Goal: Check status: Check status

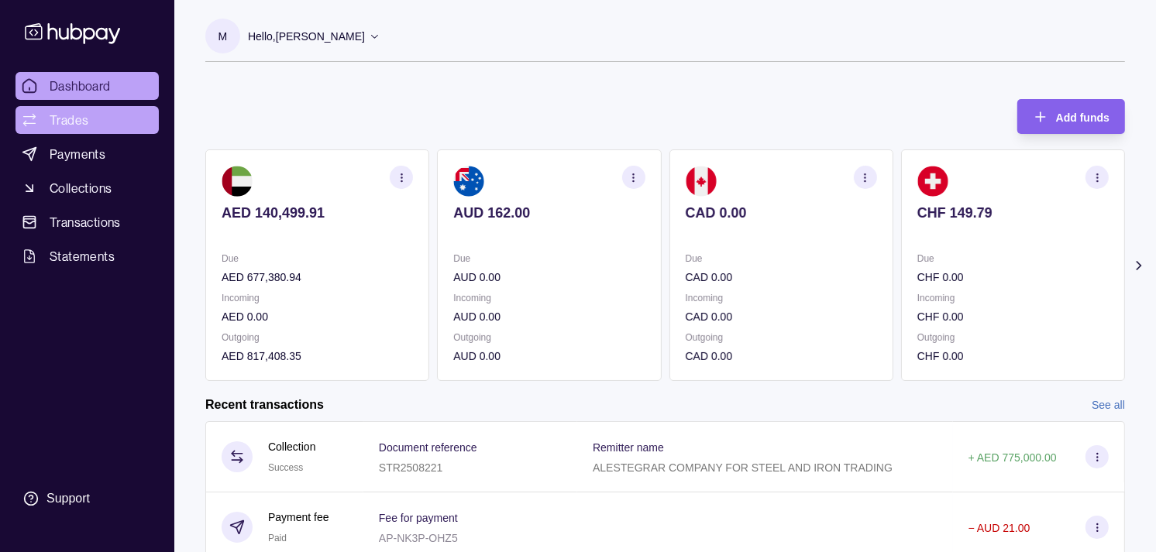
click at [78, 130] on link "Trades" at bounding box center [86, 120] width 143 height 28
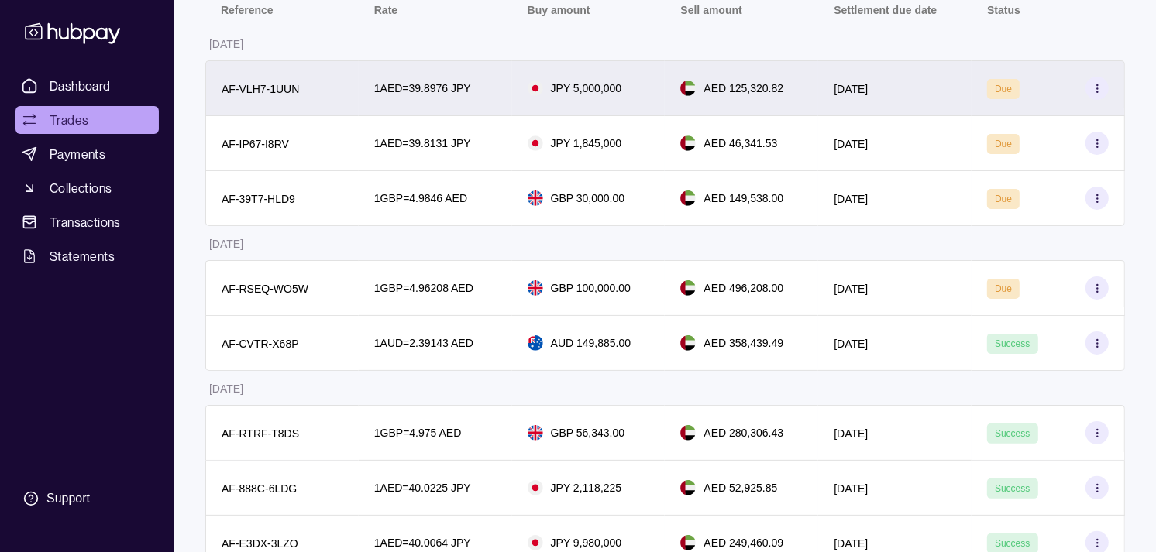
scroll to position [258, 0]
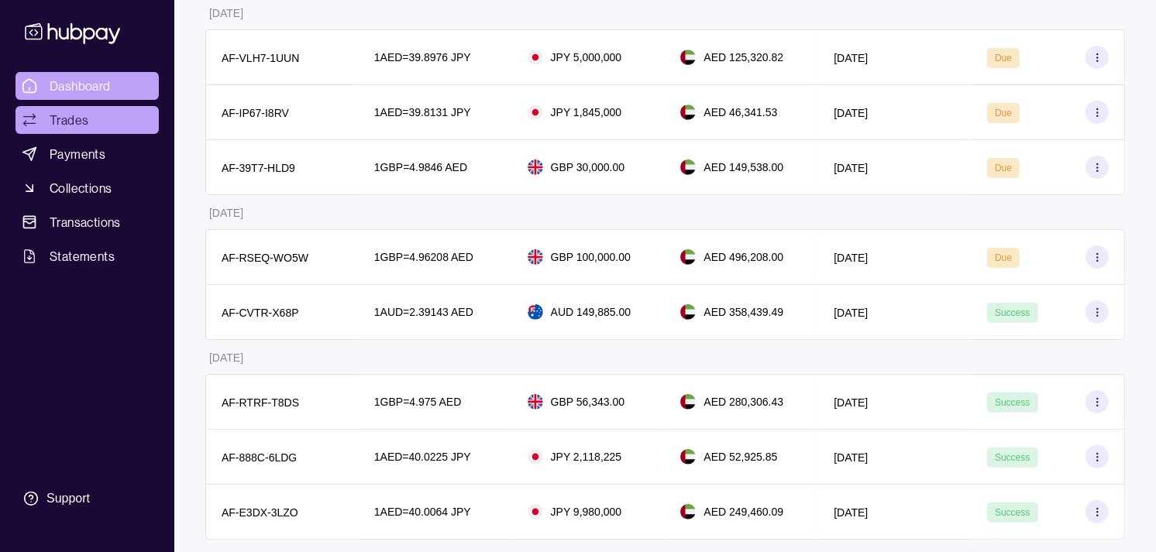
click at [101, 76] on link "Dashboard" at bounding box center [86, 86] width 143 height 28
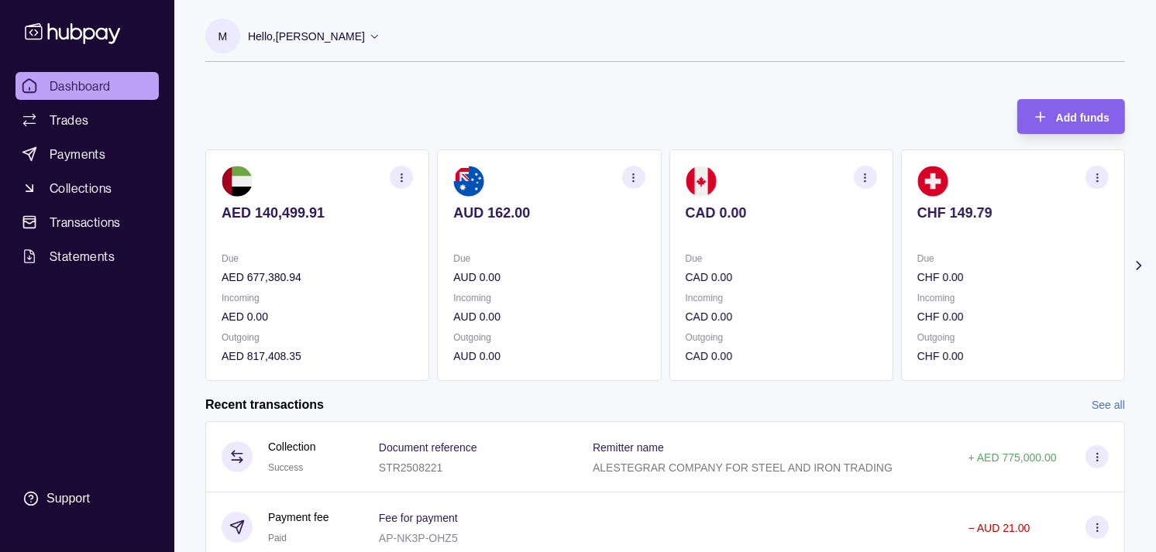
click at [636, 181] on icon "button" at bounding box center [634, 178] width 12 height 12
click at [519, 181] on link "View transactions" at bounding box center [522, 177] width 84 height 17
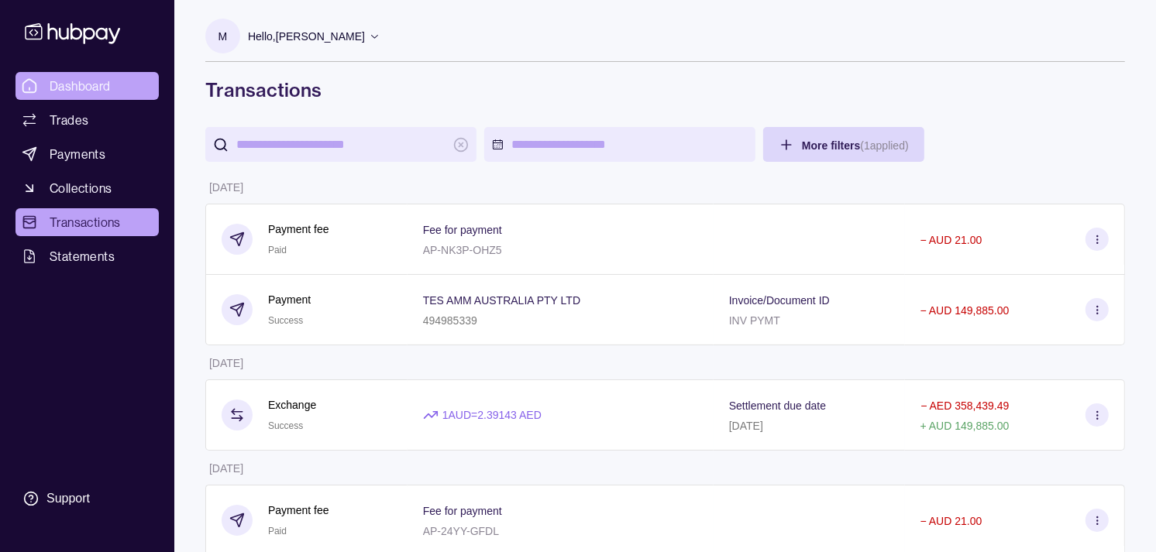
click at [109, 93] on span "Dashboard" at bounding box center [80, 86] width 61 height 19
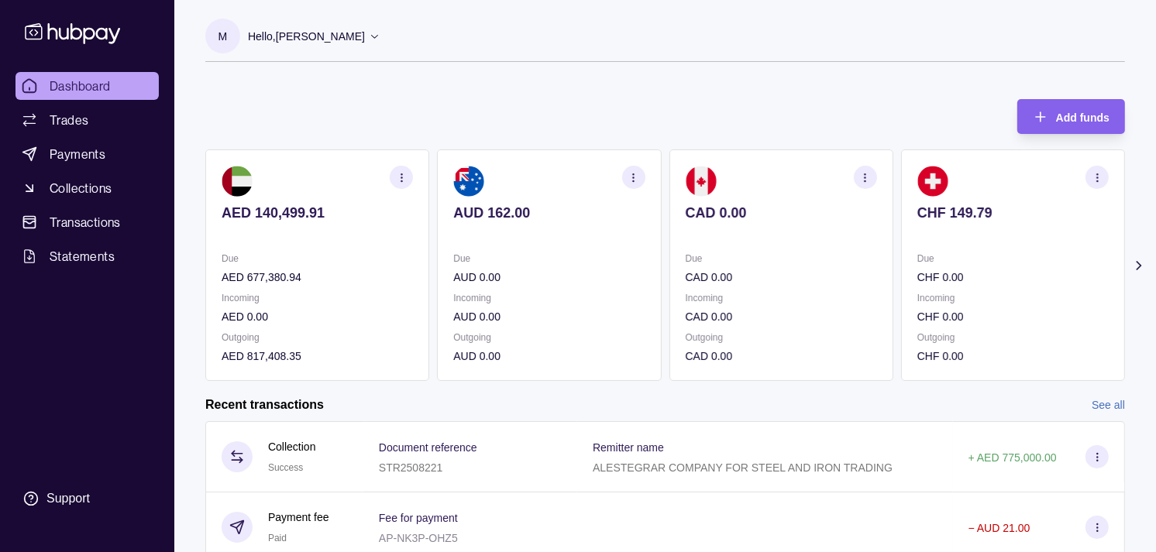
click at [631, 176] on icon "button" at bounding box center [634, 178] width 12 height 12
click at [537, 178] on link "View transactions" at bounding box center [522, 177] width 84 height 17
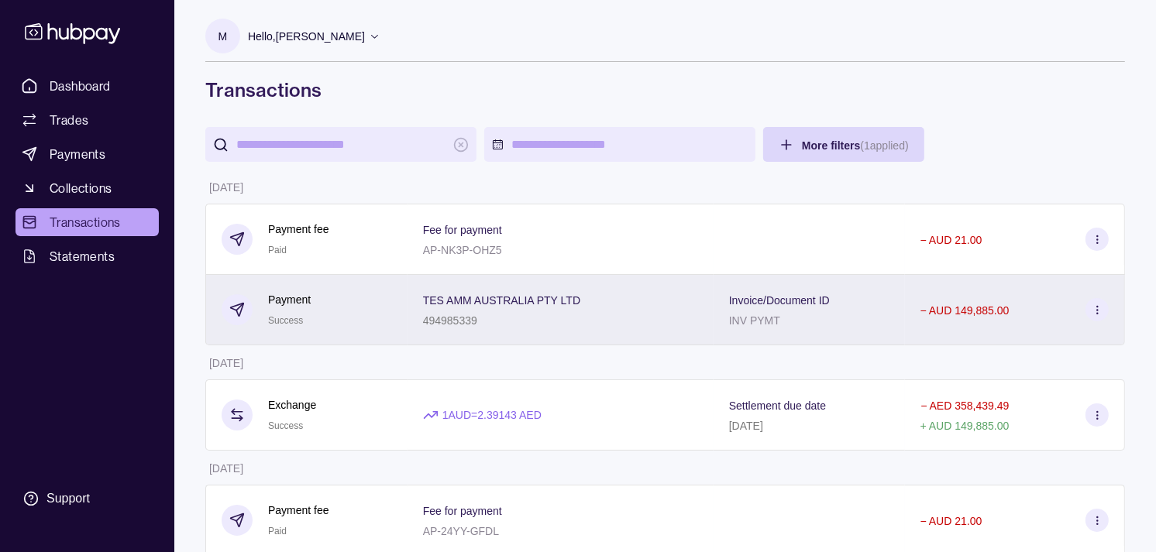
click at [395, 306] on div "Payment Success" at bounding box center [306, 310] width 202 height 71
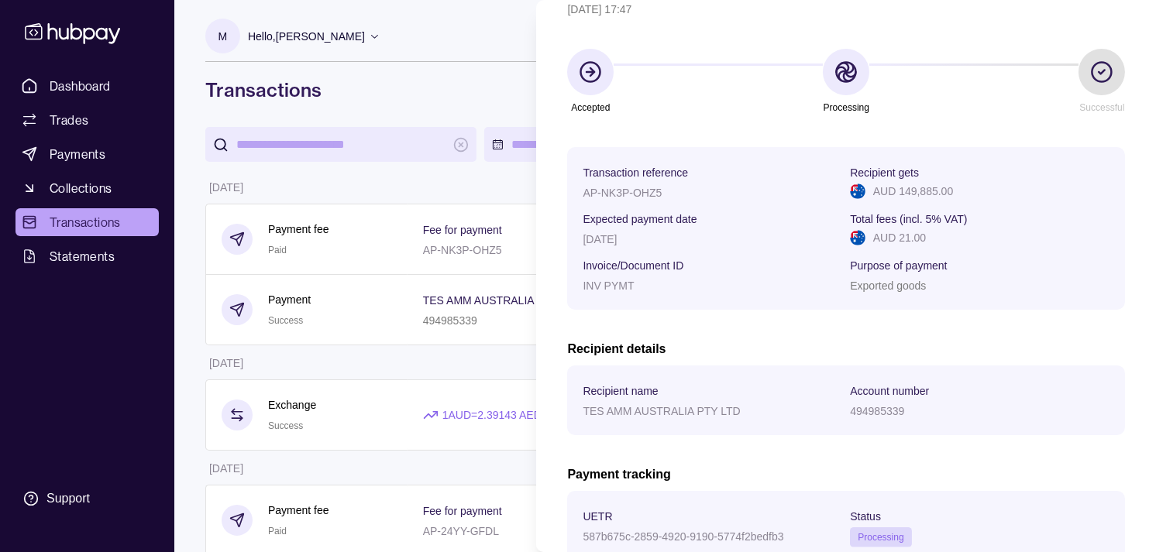
scroll to position [258, 0]
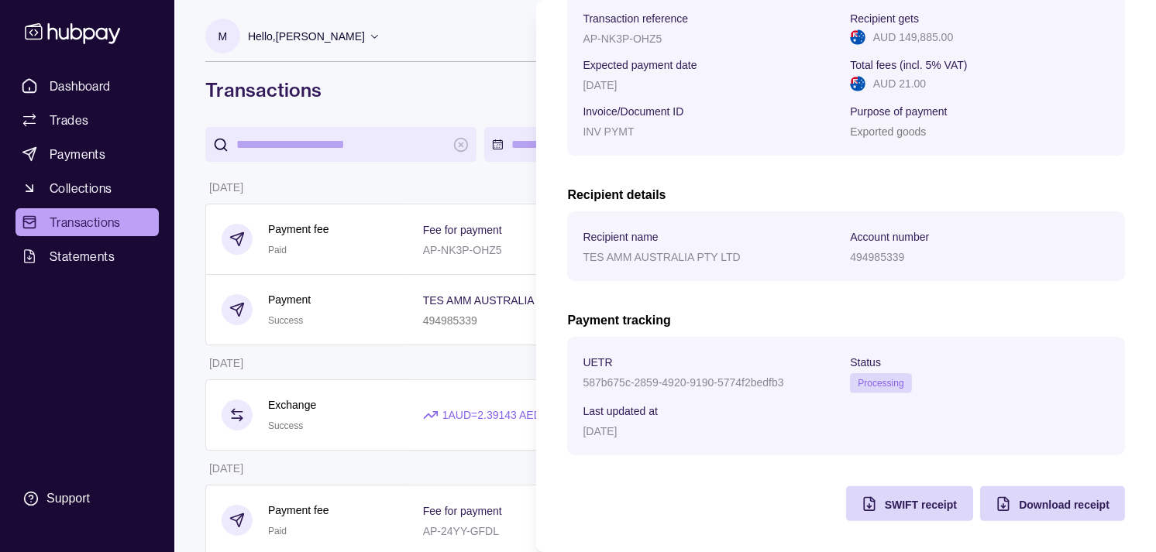
click at [607, 383] on p "587b675c-2859-4920-9190-5774f2bedfb3" at bounding box center [683, 383] width 201 height 12
drag, startPoint x: 607, startPoint y: 382, endPoint x: 737, endPoint y: 384, distance: 129.4
click at [737, 384] on p "587b675c-2859-4920-9190-5774f2bedfb3" at bounding box center [683, 383] width 201 height 12
copy p "587b675c-2859-4920-9190-5774f2bedfb3"
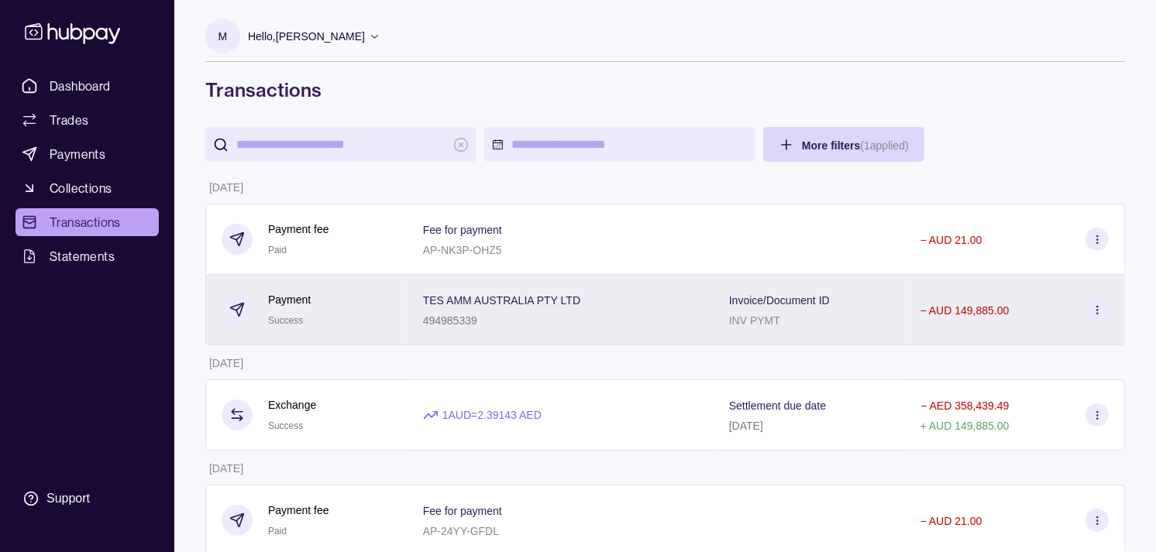
click at [373, 308] on div "Payment Success" at bounding box center [307, 310] width 170 height 38
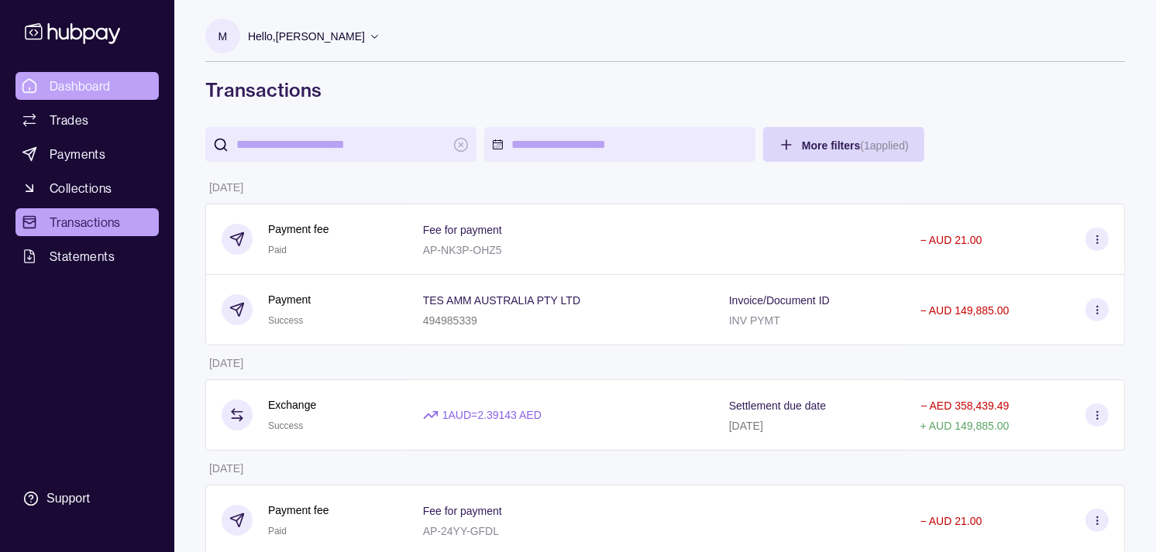
click at [75, 85] on span "Dashboard" at bounding box center [80, 86] width 61 height 19
